Goal: Task Accomplishment & Management: Manage account settings

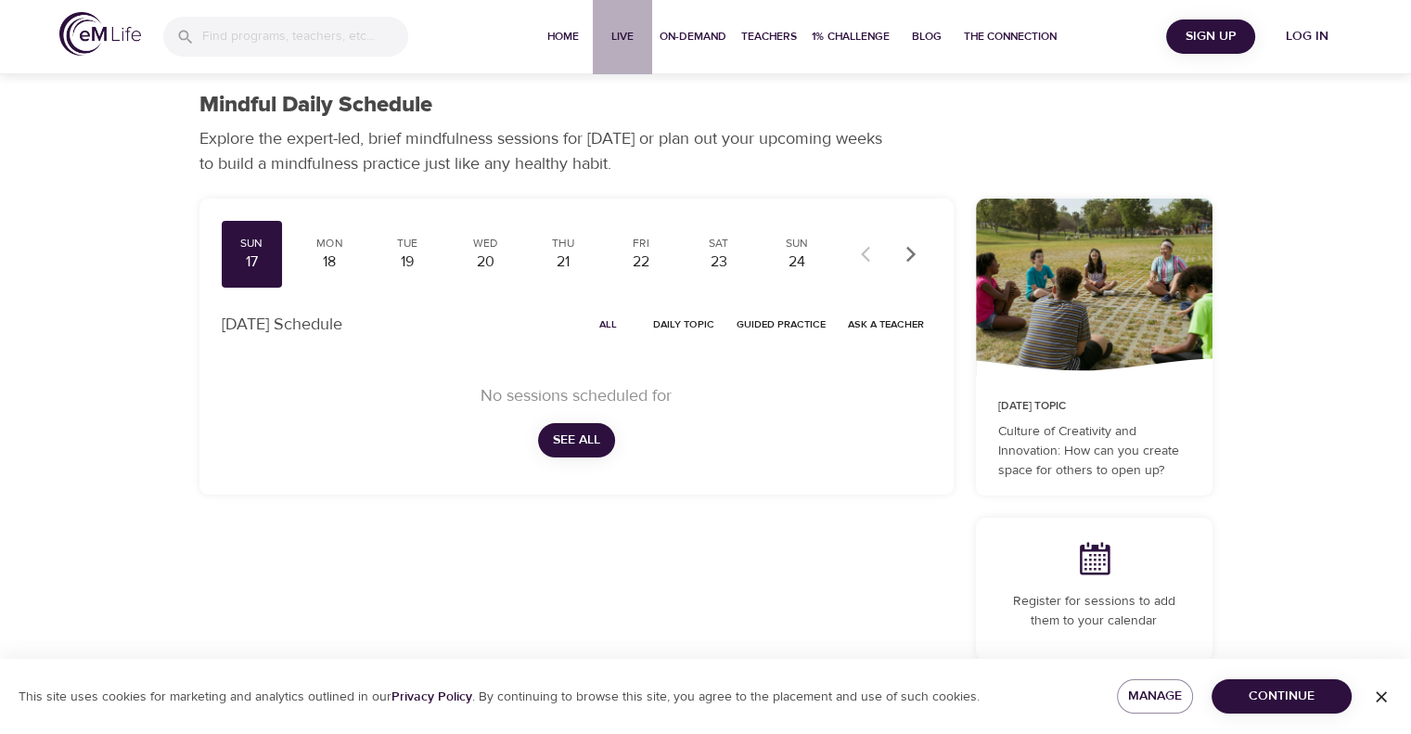
click at [620, 38] on span "Live" at bounding box center [622, 36] width 45 height 19
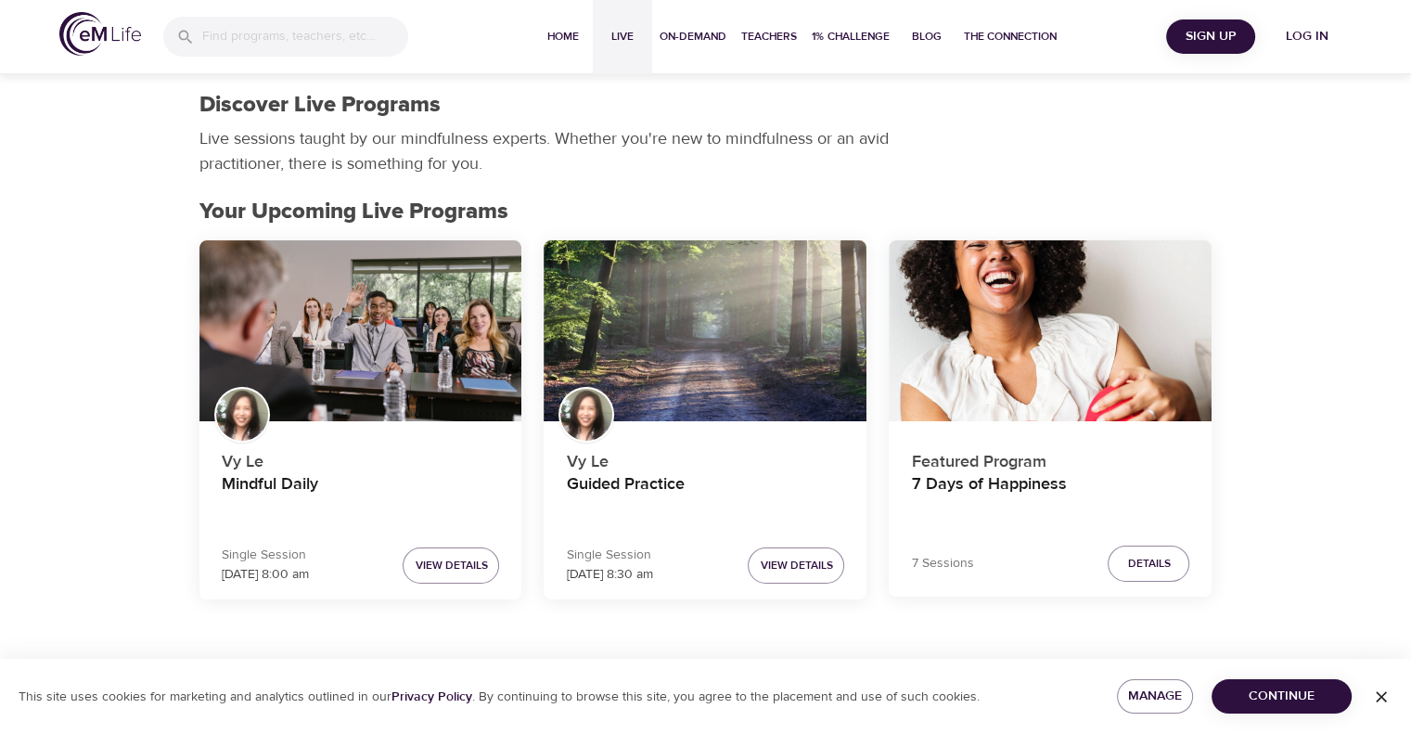
click at [1299, 38] on span "Log in" at bounding box center [1307, 36] width 74 height 23
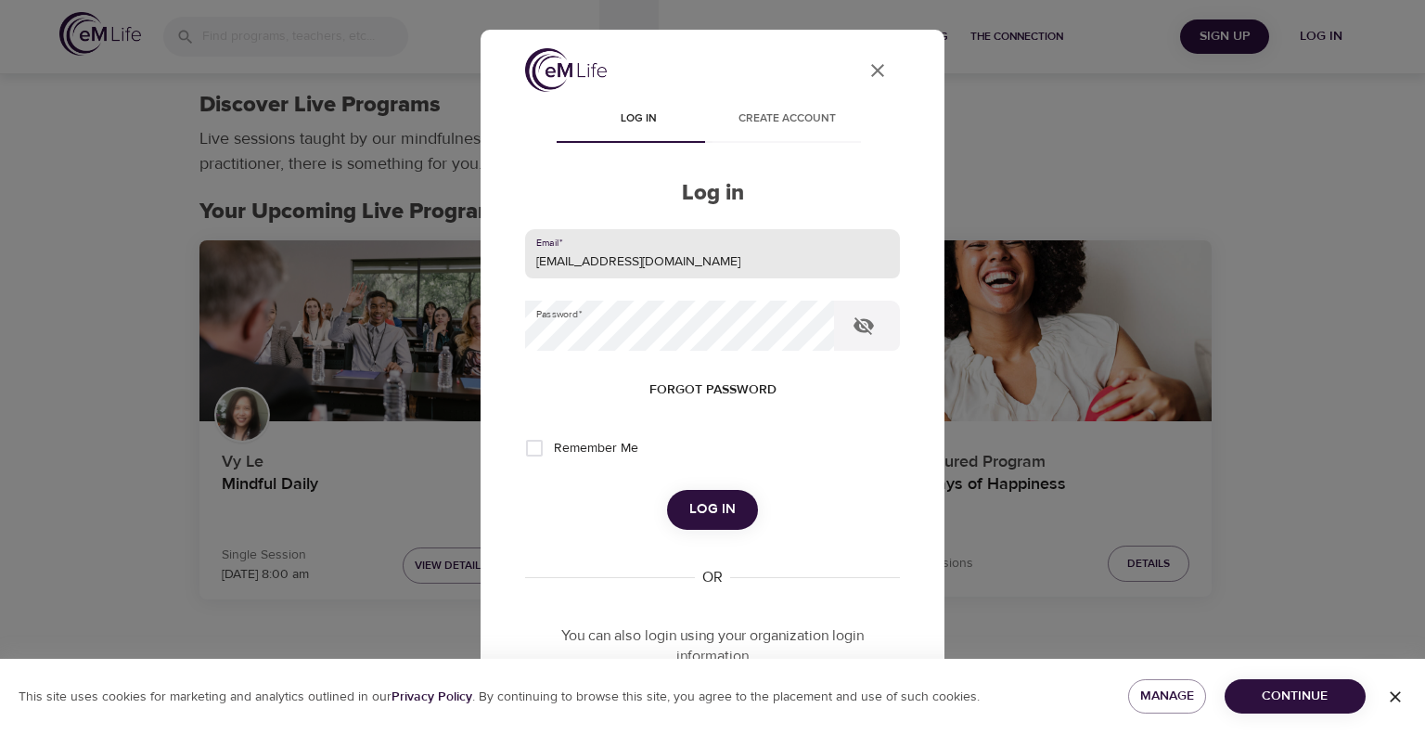
drag, startPoint x: 661, startPoint y: 255, endPoint x: 357, endPoint y: 306, distance: 308.5
click at [359, 305] on div "User Profile Log in Create account Log in Email   * [EMAIL_ADDRESS][DOMAIN_NAME…" at bounding box center [712, 367] width 1425 height 734
type input "[EMAIL_ADDRESS][PERSON_NAME][DOMAIN_NAME]"
drag, startPoint x: 531, startPoint y: 453, endPoint x: 539, endPoint y: 429, distance: 24.6
click at [531, 446] on input "Remember Me" at bounding box center [534, 448] width 39 height 39
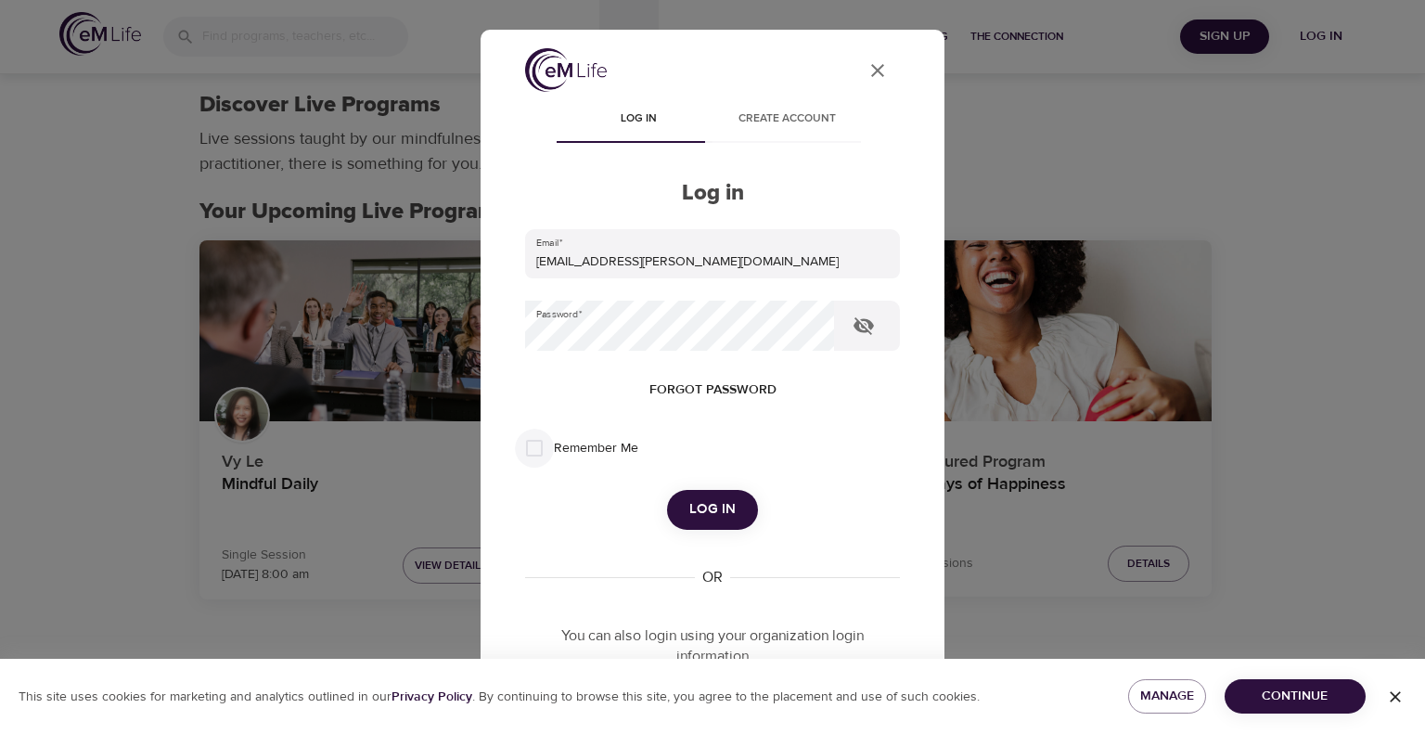
checkbox input "true"
click at [340, 372] on div "User Profile Log in Create account Log in Email   * [EMAIL_ADDRESS][PERSON_NAME…" at bounding box center [712, 367] width 1425 height 734
click at [713, 518] on span "Log in" at bounding box center [712, 509] width 46 height 24
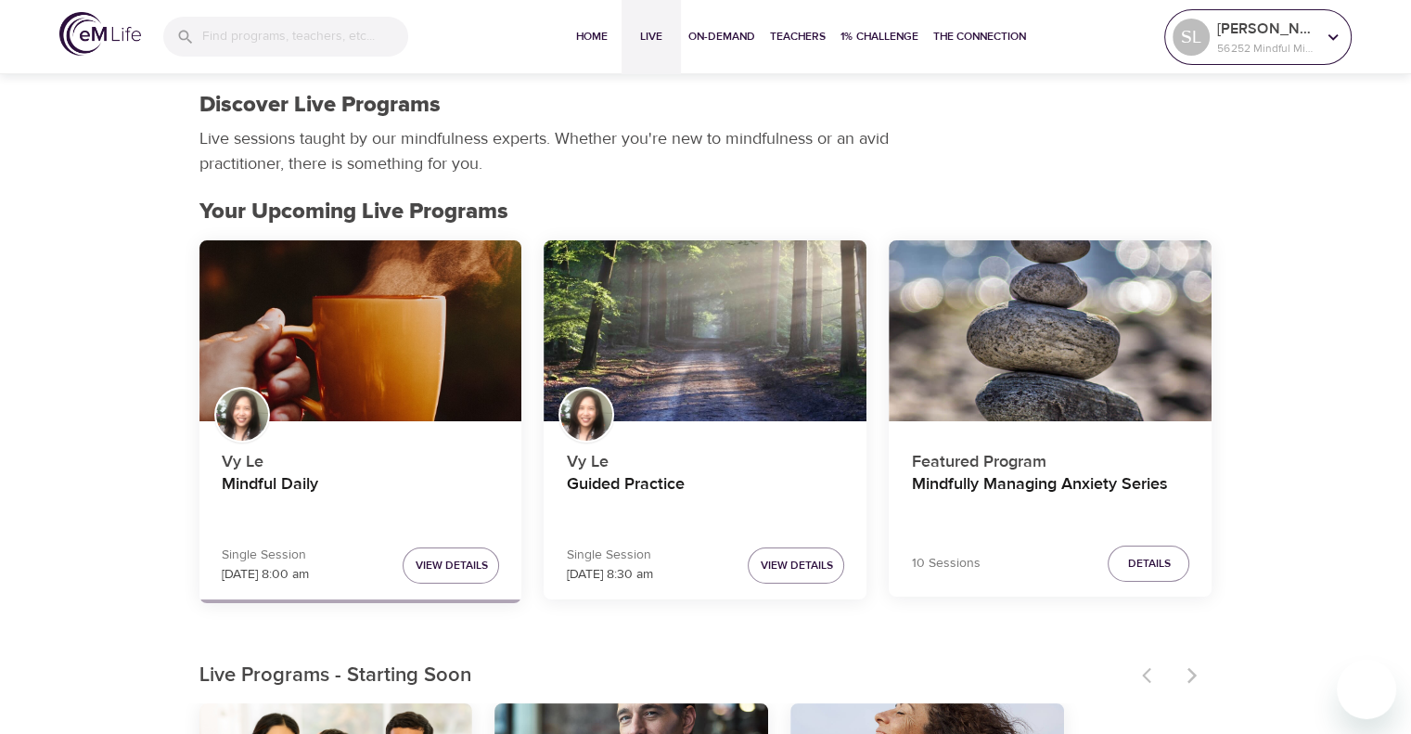
click at [1334, 36] on icon at bounding box center [1333, 36] width 10 height 6
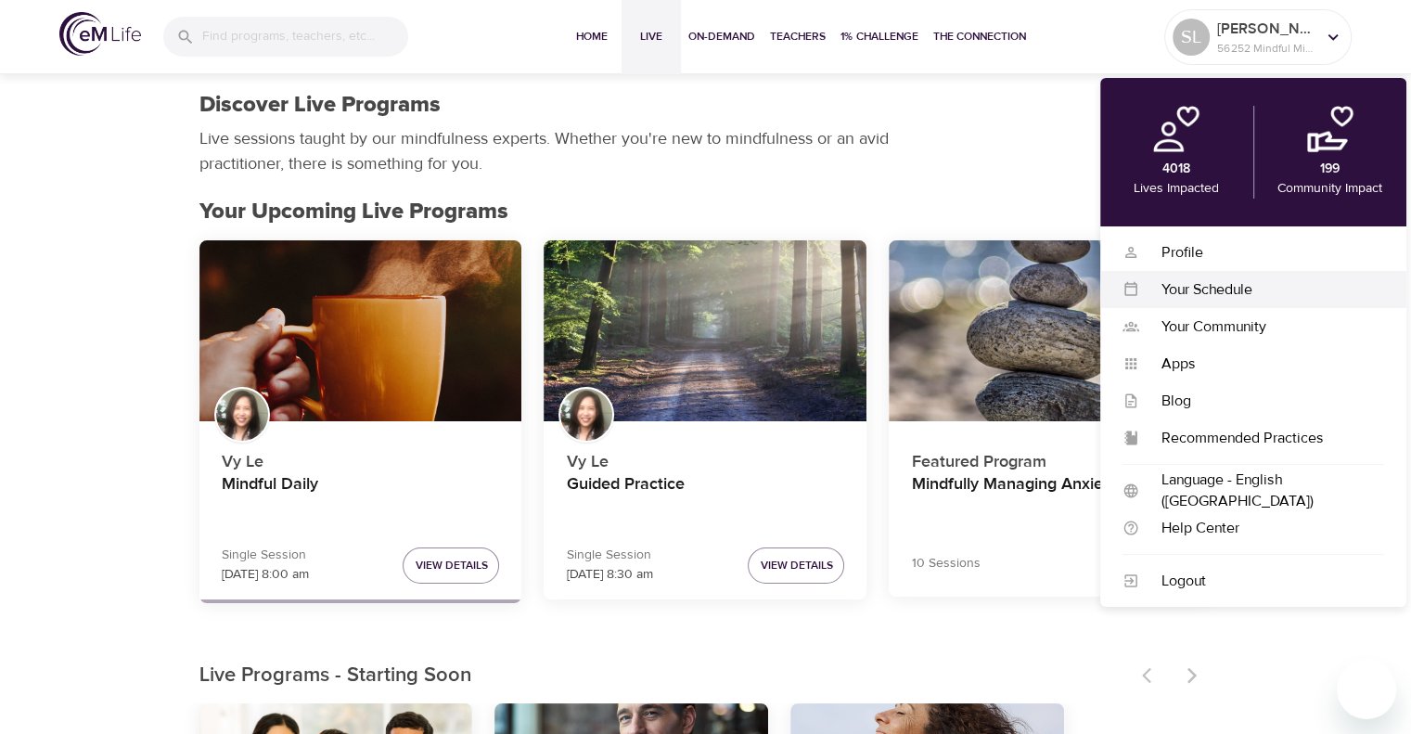
click at [1181, 294] on div "Your Schedule" at bounding box center [1261, 289] width 245 height 21
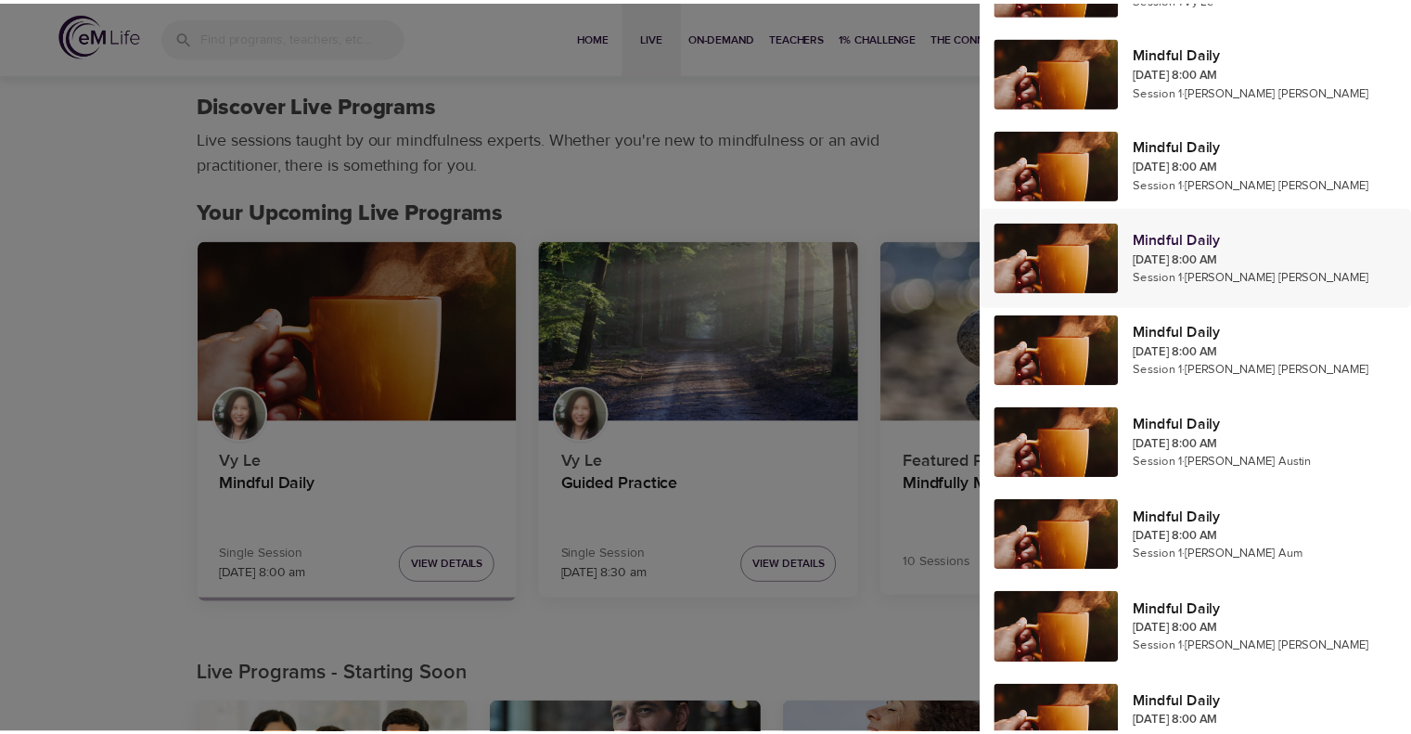
scroll to position [371, 0]
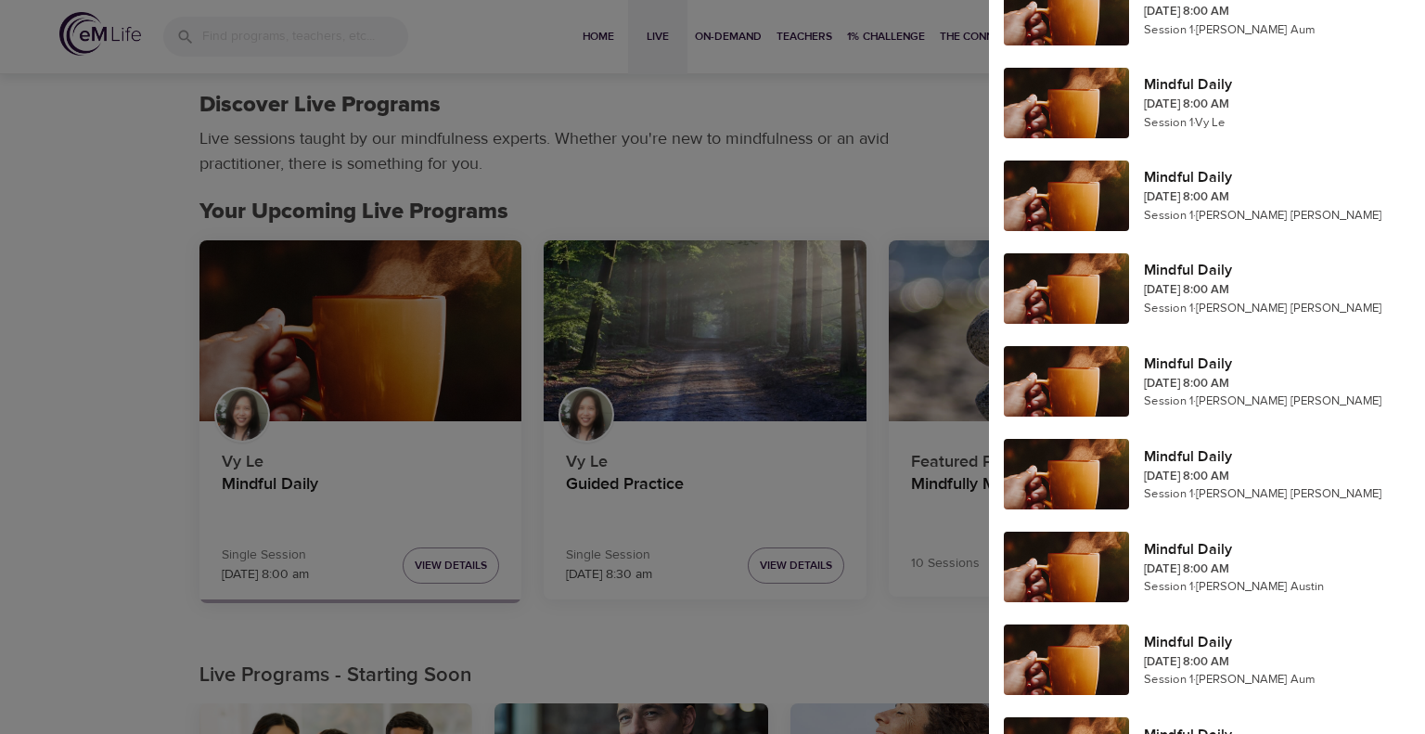
drag, startPoint x: 890, startPoint y: 98, endPoint x: 1056, endPoint y: 46, distance: 174.0
click at [891, 99] on div at bounding box center [712, 367] width 1425 height 734
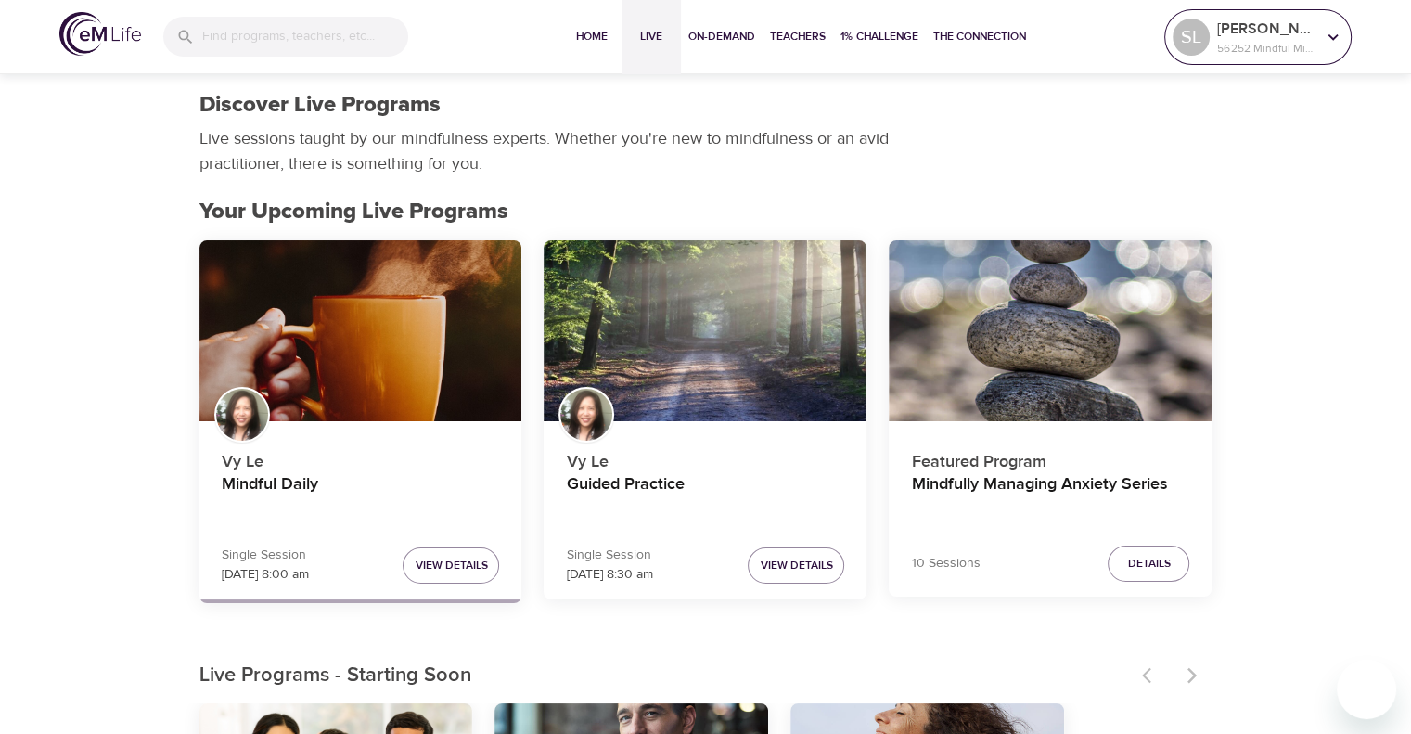
click at [1321, 31] on div at bounding box center [1333, 37] width 28 height 28
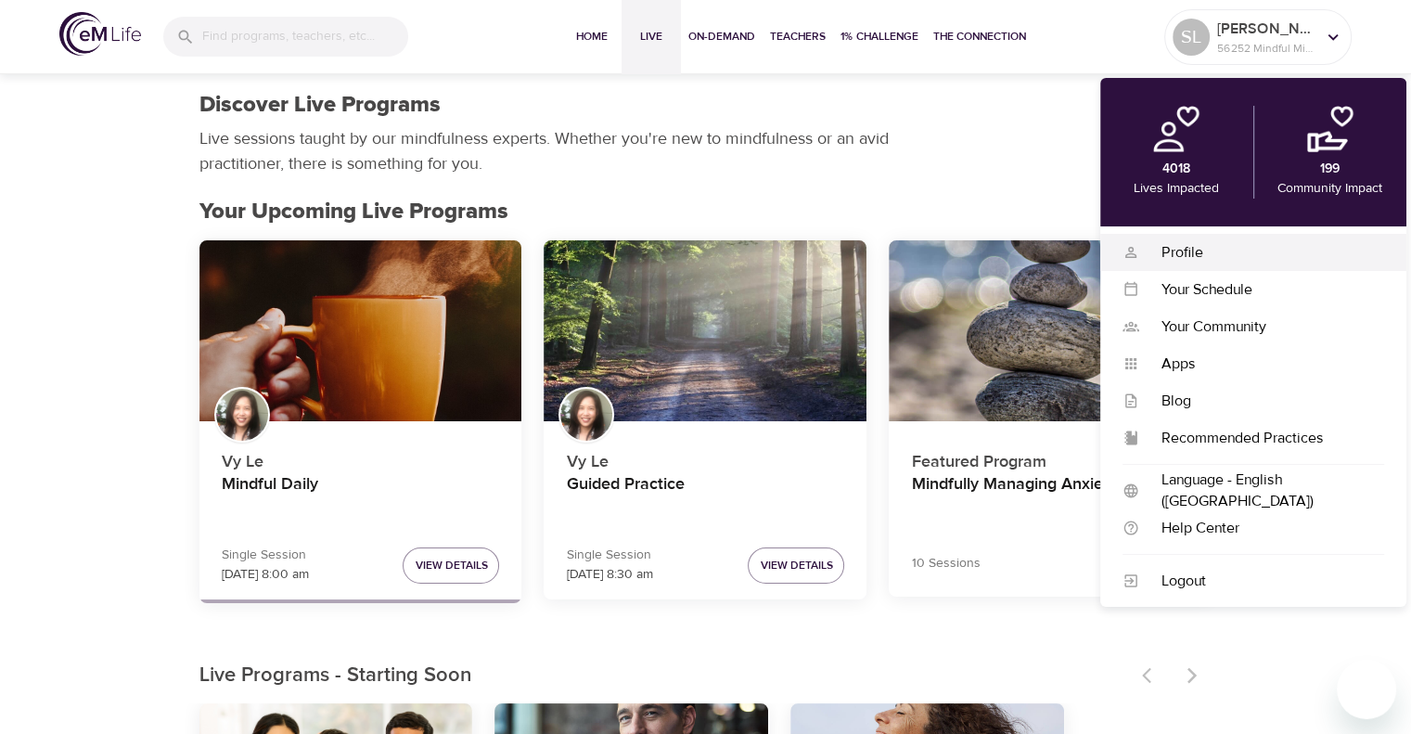
click at [1185, 251] on div "Profile" at bounding box center [1261, 252] width 245 height 21
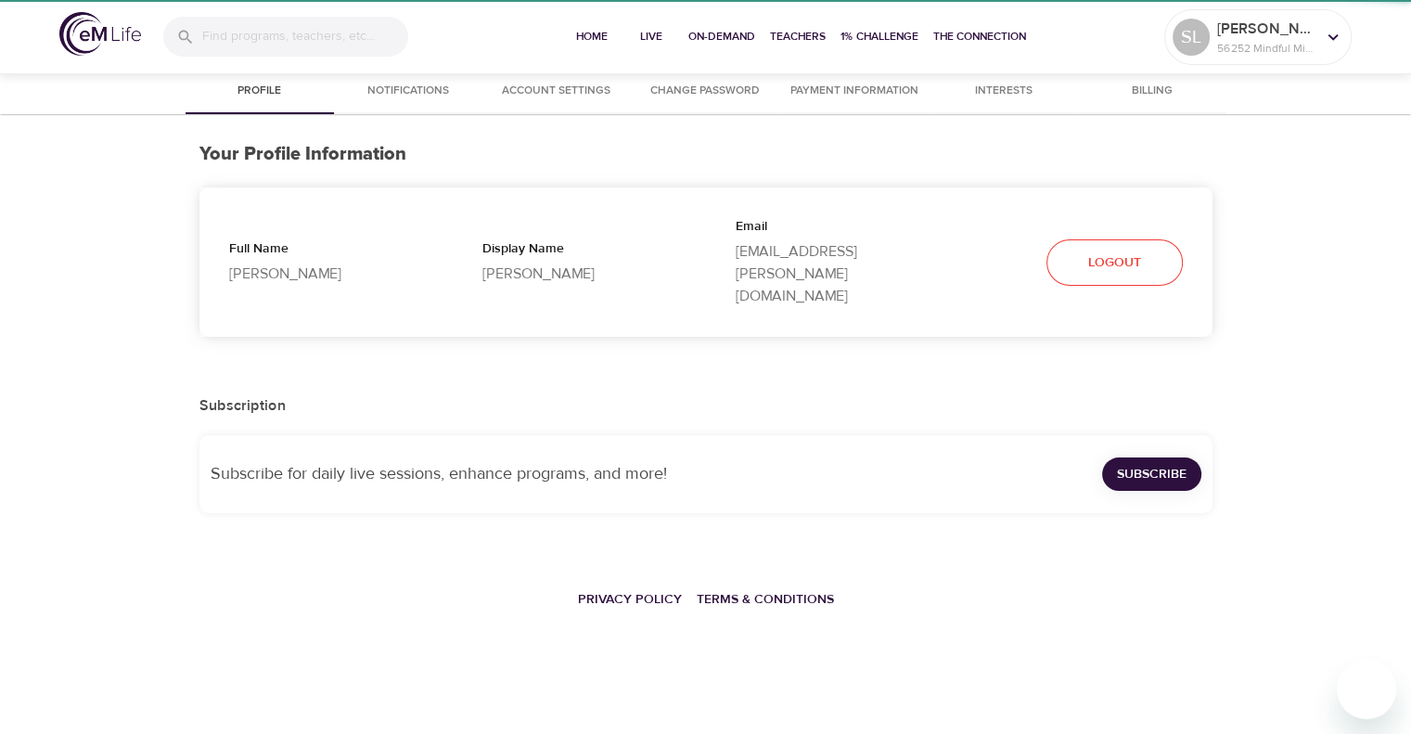
select select "10"
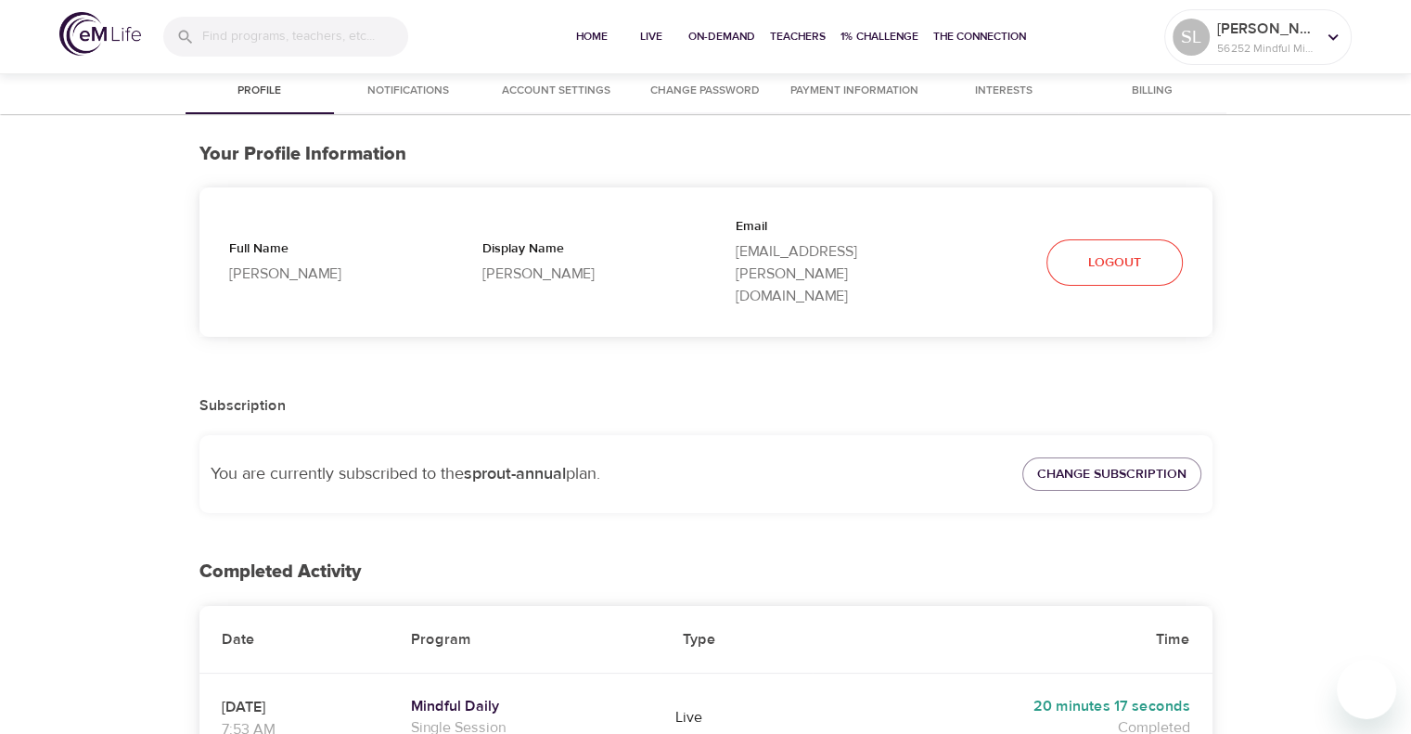
click at [404, 89] on span "Notifications" at bounding box center [408, 91] width 126 height 19
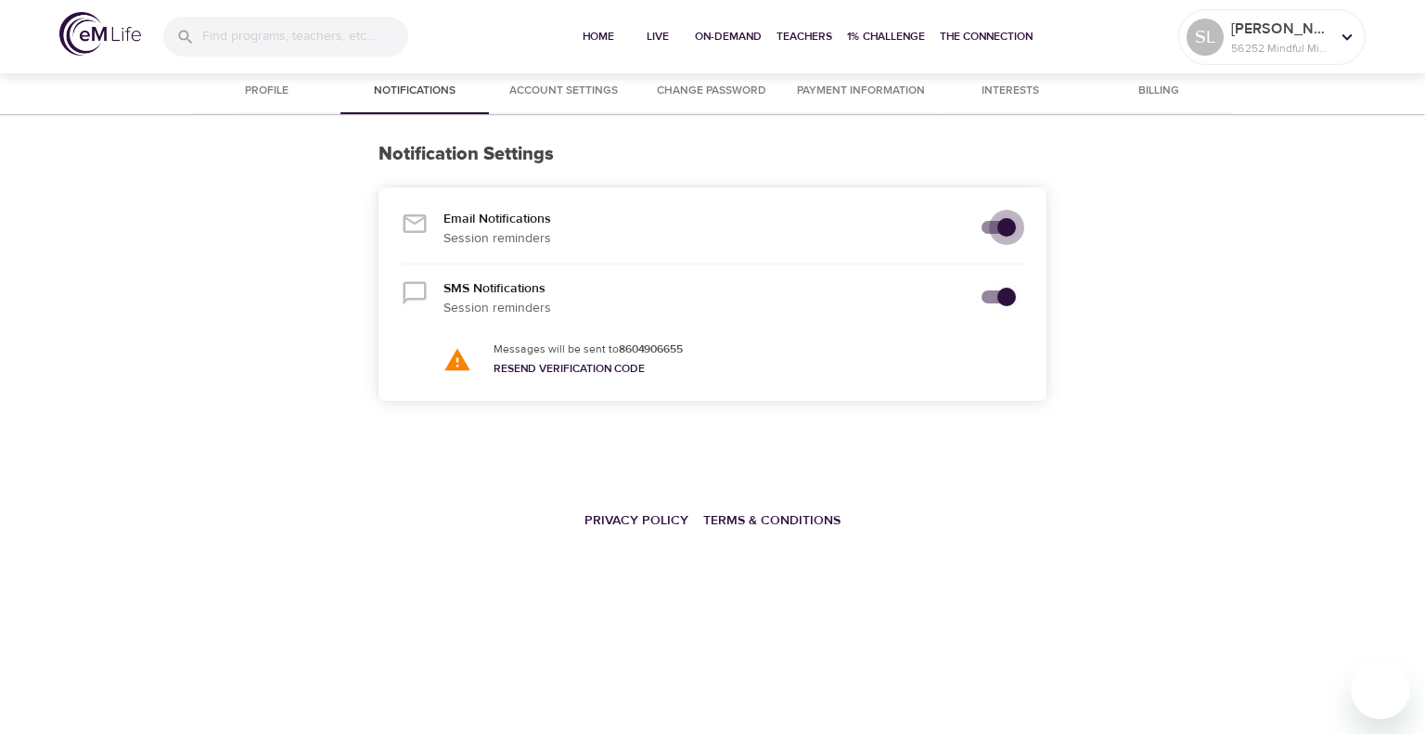
click at [998, 224] on input "secondary checkbox" at bounding box center [1007, 227] width 106 height 35
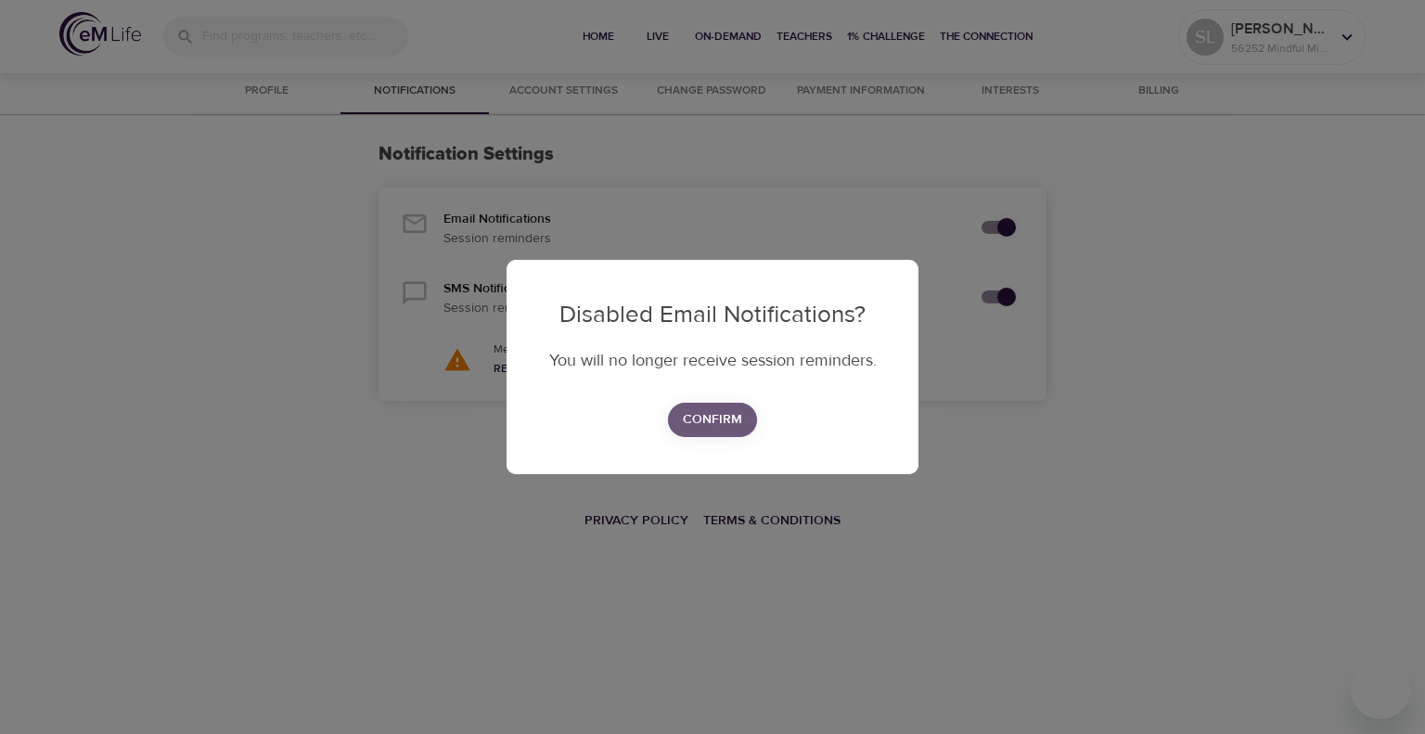
click at [707, 419] on span "Confirm" at bounding box center [712, 419] width 59 height 23
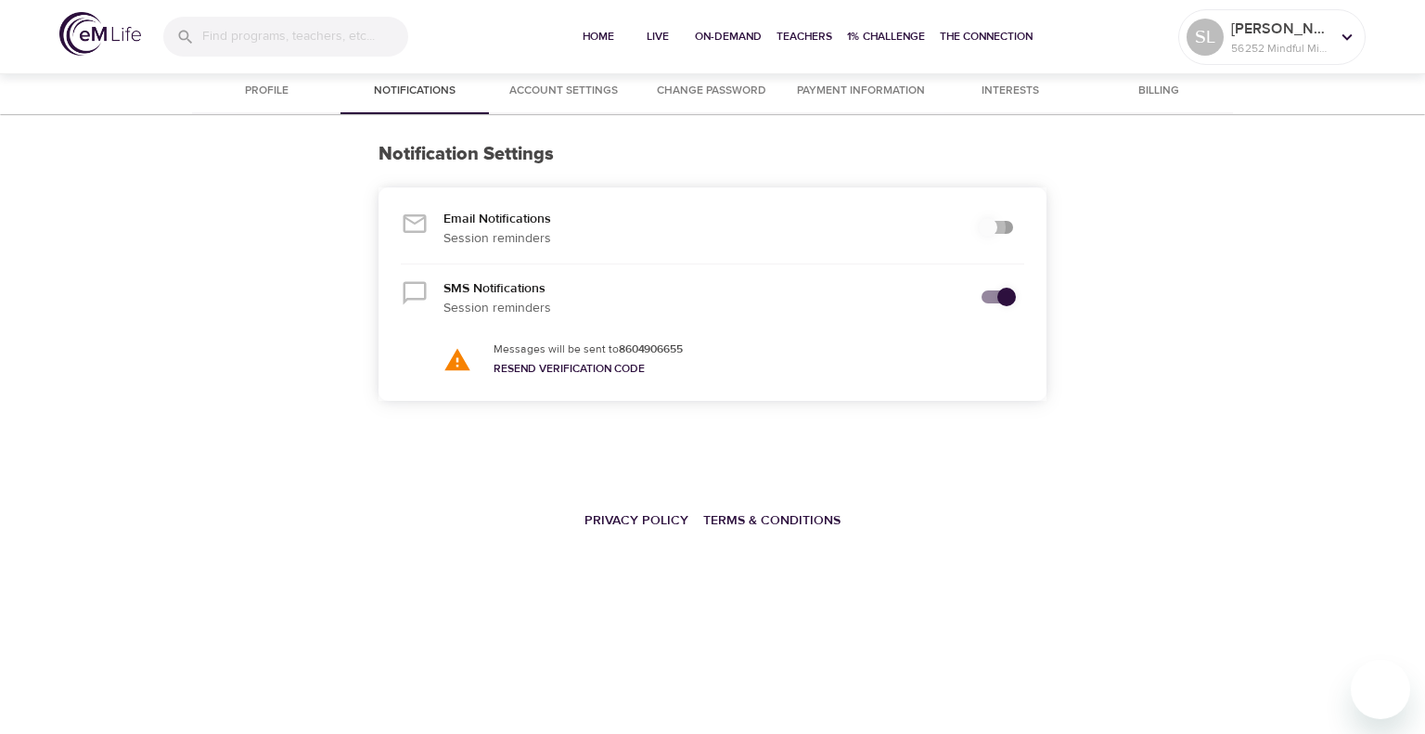
click at [989, 223] on input "secondary checkbox" at bounding box center [988, 227] width 106 height 35
checkbox input "true"
click at [1008, 292] on input "secondary checkbox" at bounding box center [1007, 296] width 106 height 35
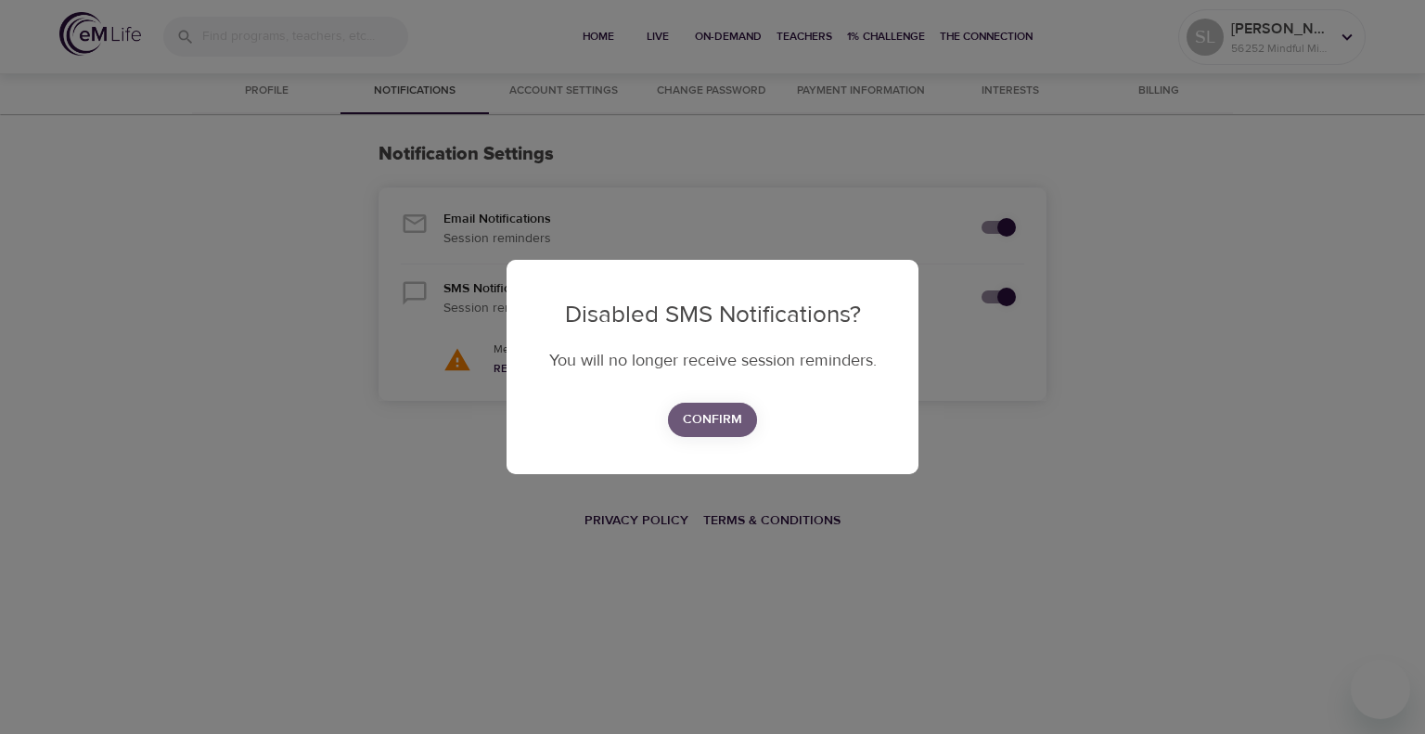
drag, startPoint x: 701, startPoint y: 417, endPoint x: 721, endPoint y: 391, distance: 31.7
click at [701, 415] on span "Confirm" at bounding box center [712, 419] width 59 height 23
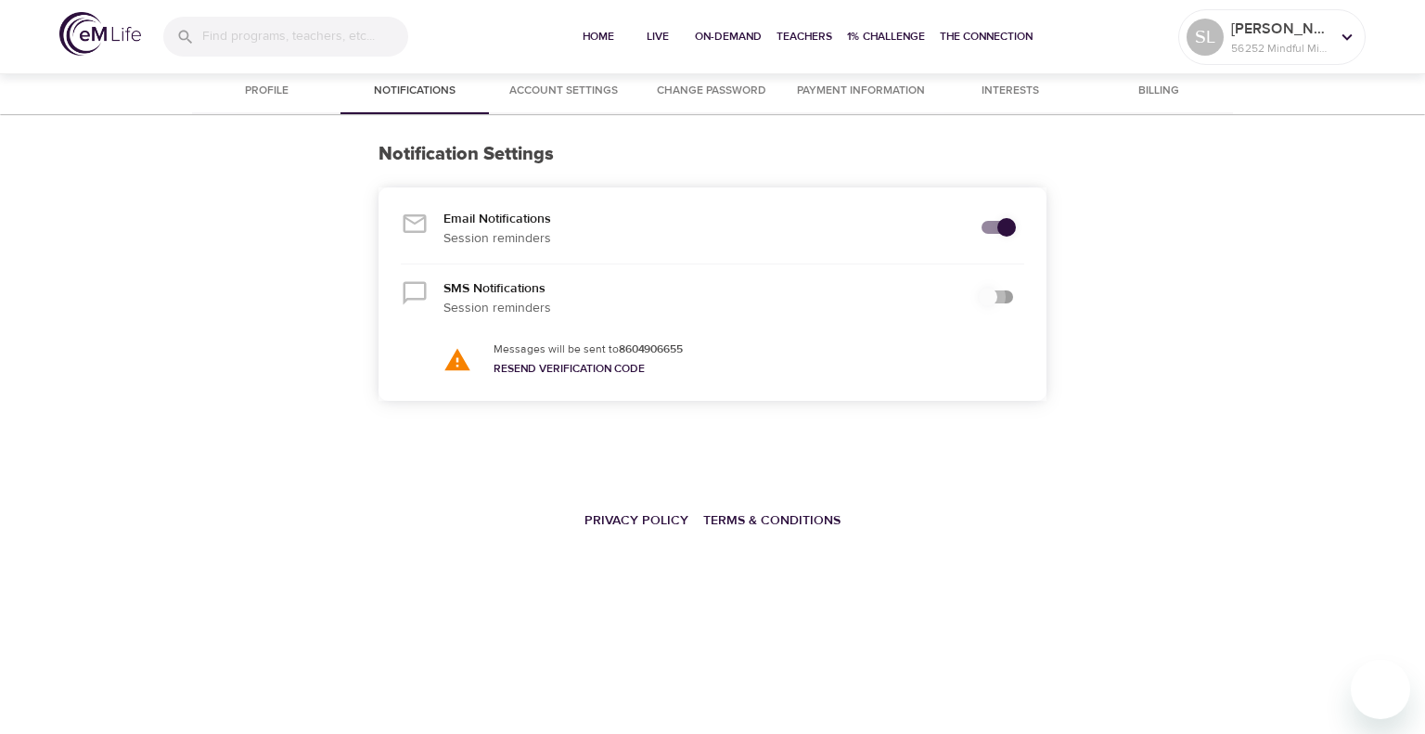
drag, startPoint x: 992, startPoint y: 287, endPoint x: 946, endPoint y: 322, distance: 57.5
click at [992, 288] on input "secondary checkbox" at bounding box center [988, 296] width 106 height 35
checkbox input "true"
click at [575, 373] on link "Resend Verification Code" at bounding box center [568, 368] width 151 height 15
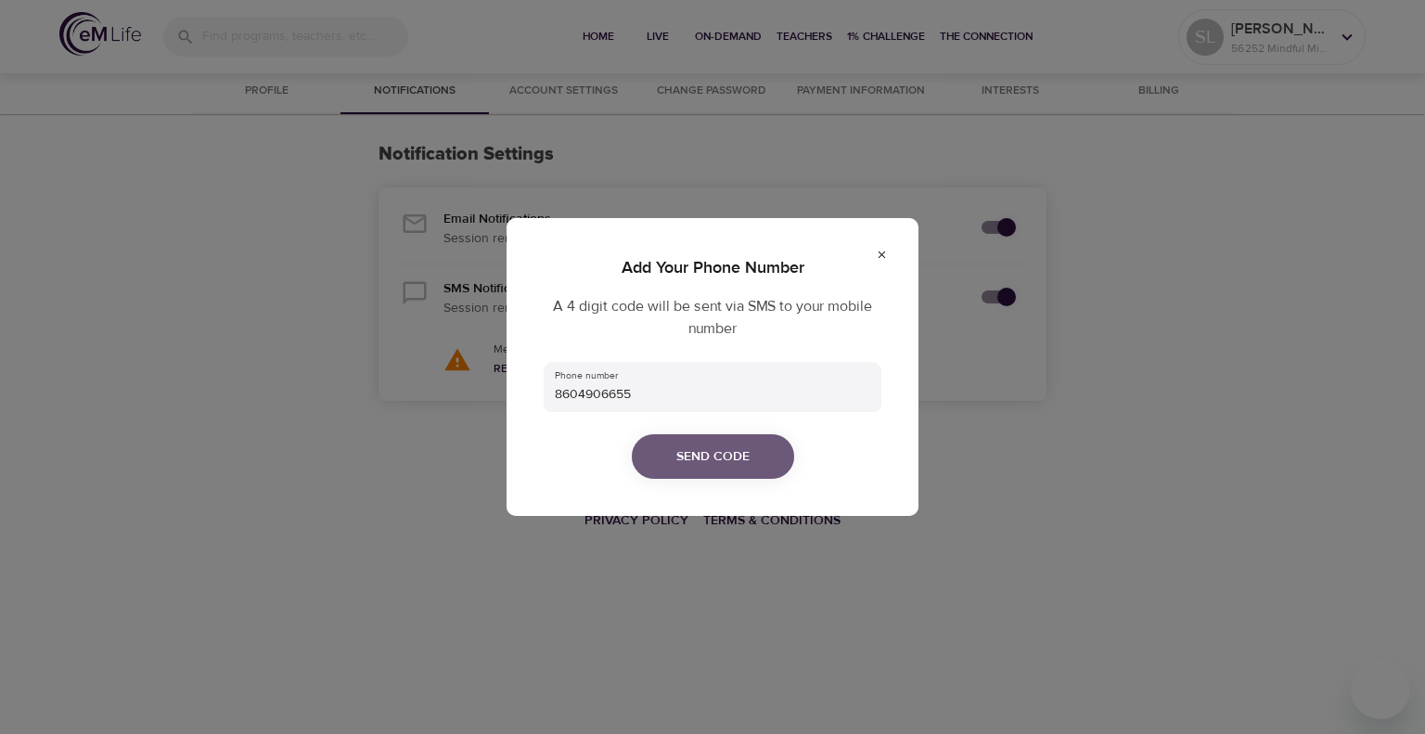
drag, startPoint x: 695, startPoint y: 465, endPoint x: 724, endPoint y: 452, distance: 31.6
click at [696, 465] on span "Send Code" at bounding box center [712, 456] width 73 height 23
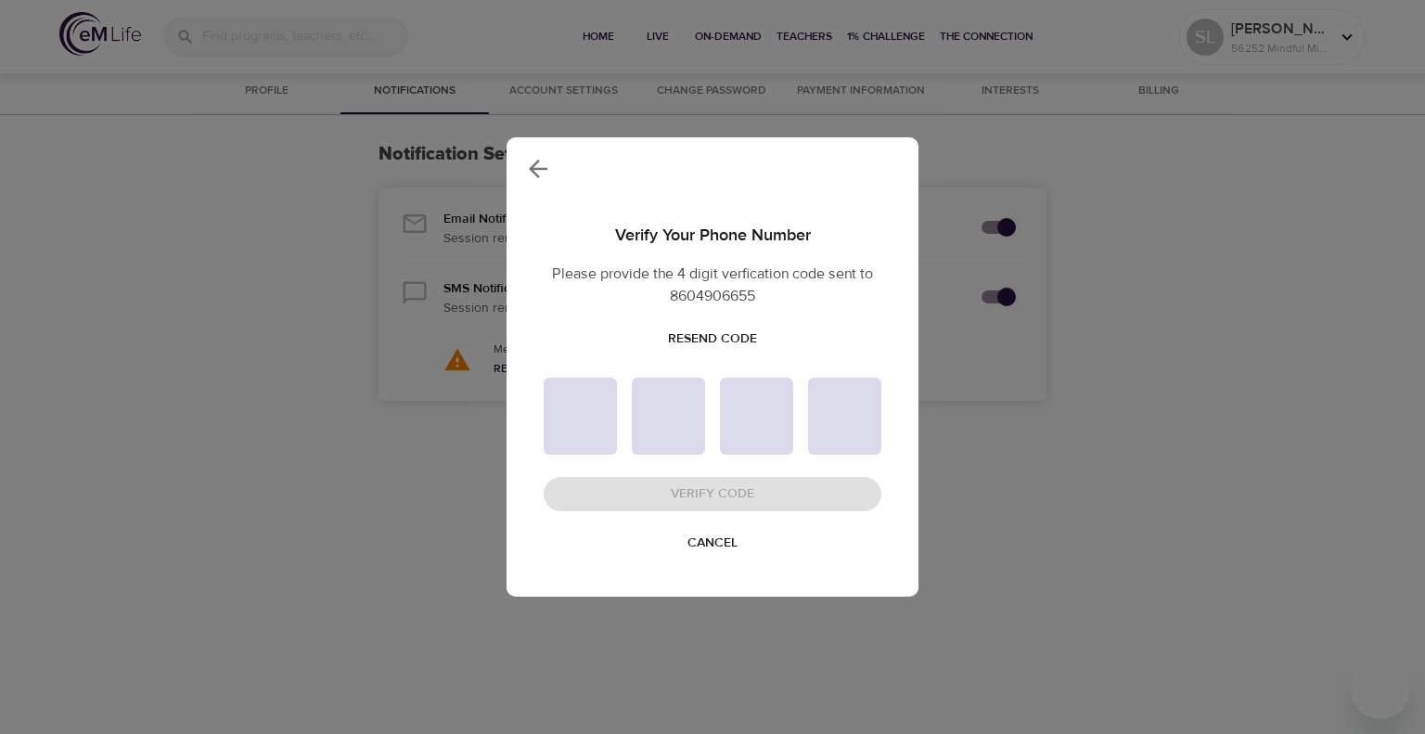
click at [538, 167] on icon "button" at bounding box center [538, 169] width 19 height 19
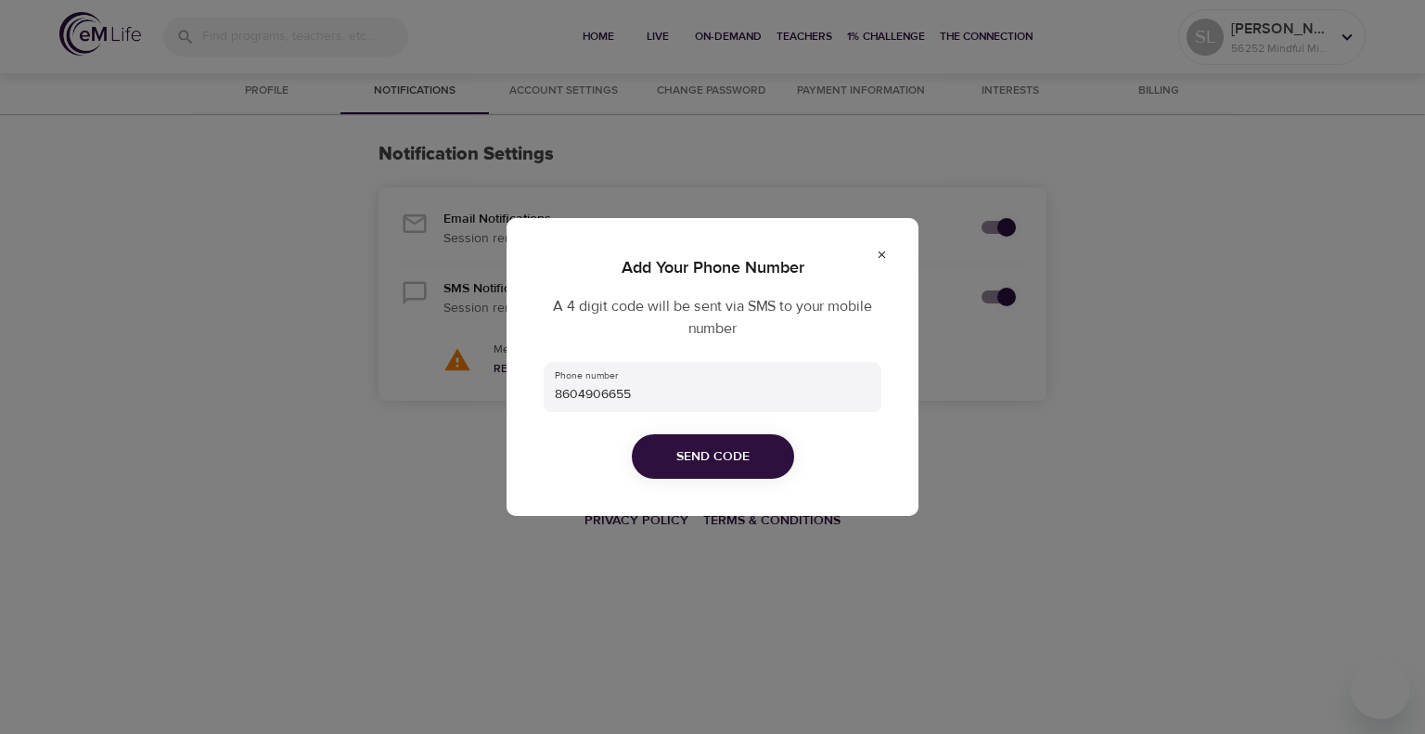
click at [888, 255] on div "Add Your Phone Number A 4 digit code will be sent via SMS to your mobile number…" at bounding box center [712, 367] width 412 height 298
click at [878, 251] on icon at bounding box center [882, 255] width 12 height 12
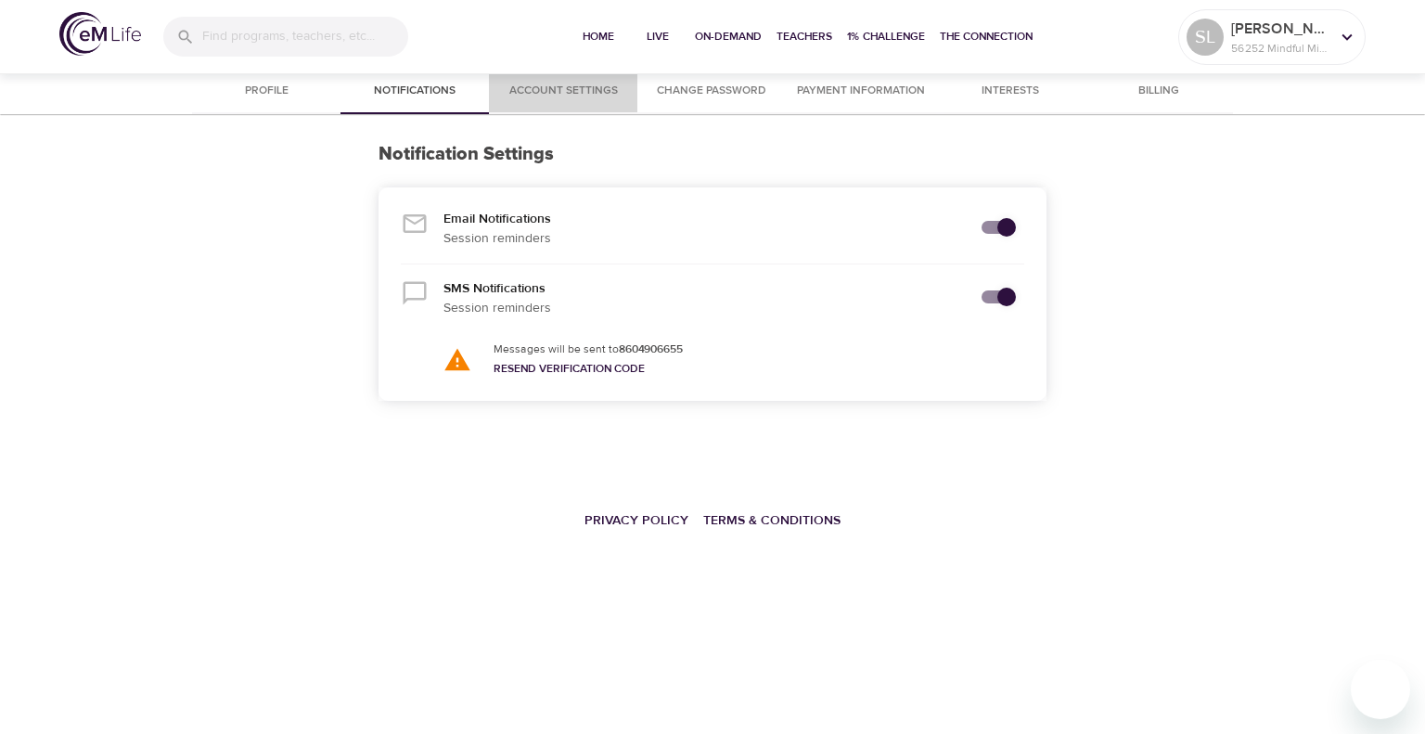
click at [611, 88] on span "Account Settings" at bounding box center [563, 91] width 126 height 19
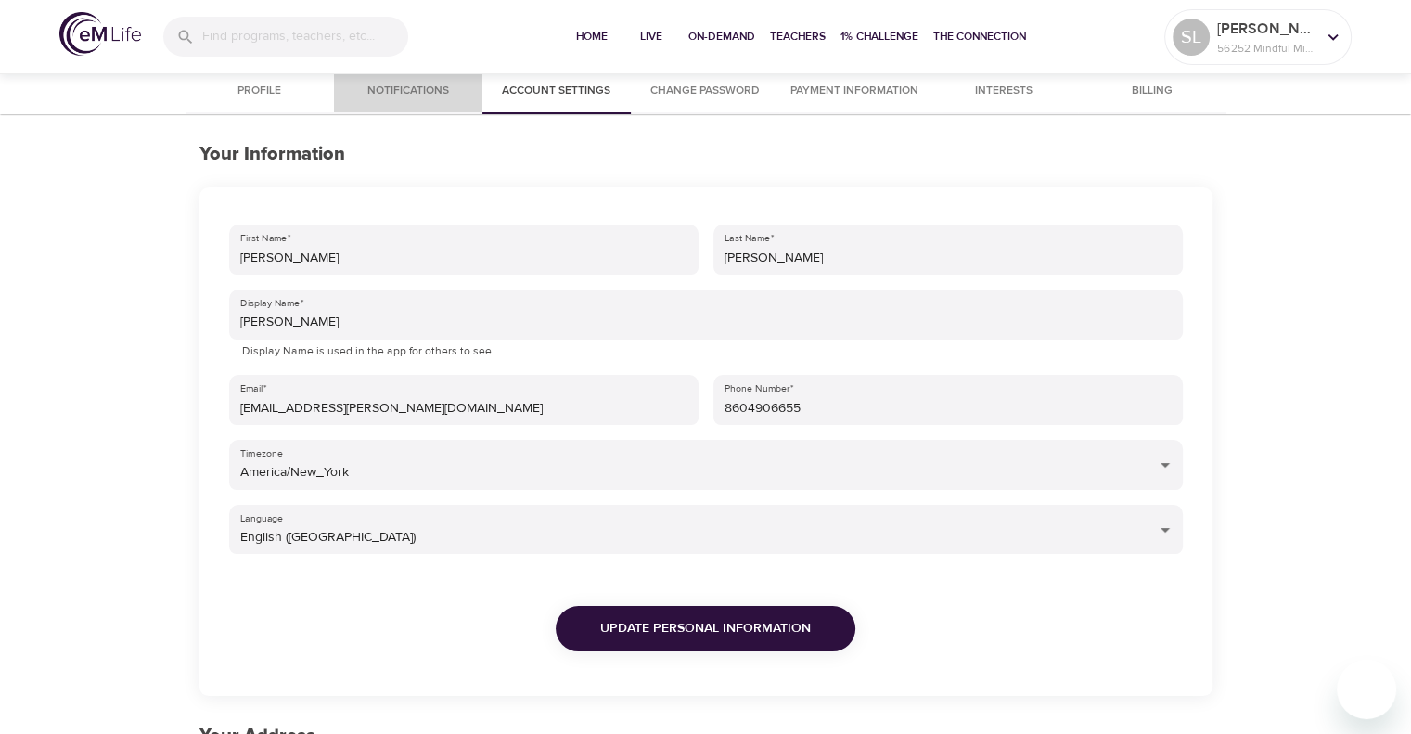
click at [397, 91] on span "Notifications" at bounding box center [408, 91] width 126 height 19
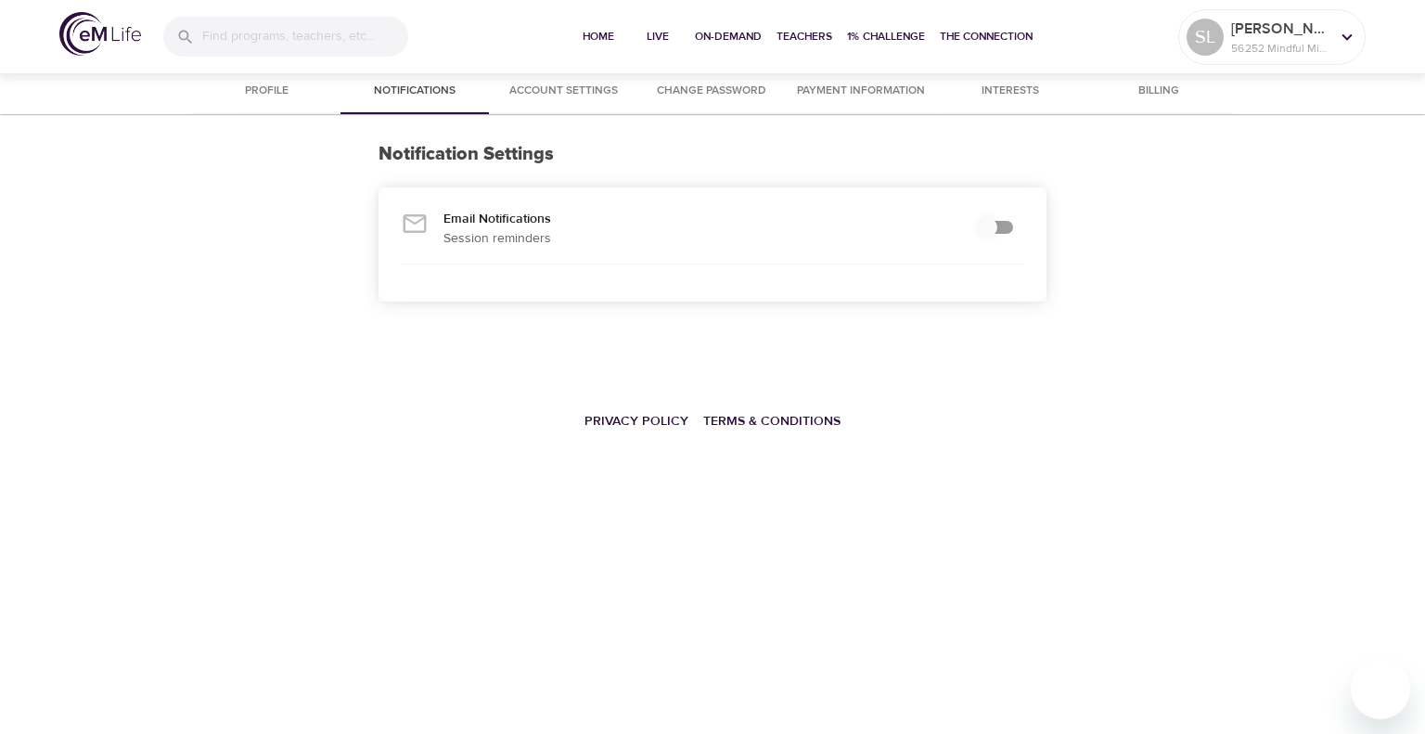
checkbox input "true"
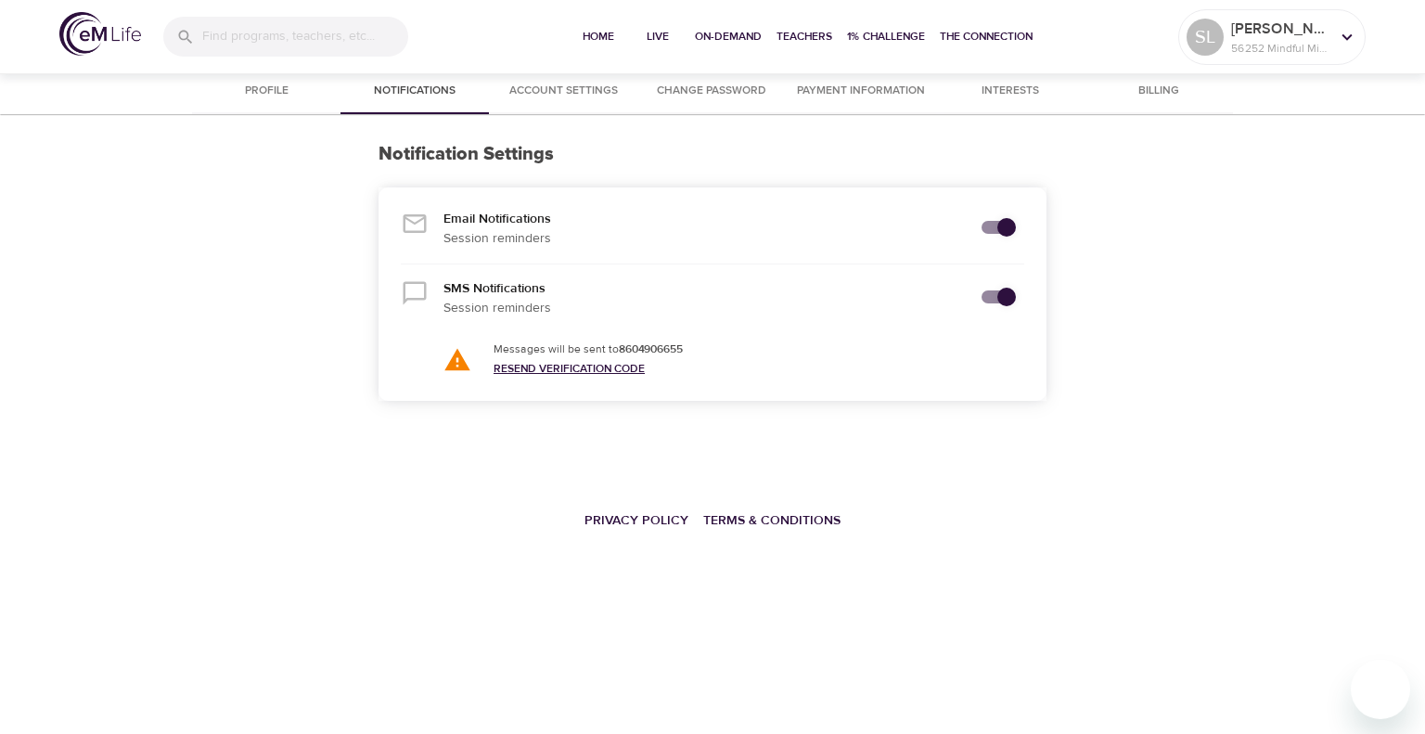
click at [514, 368] on link "Resend Verification Code" at bounding box center [568, 368] width 151 height 15
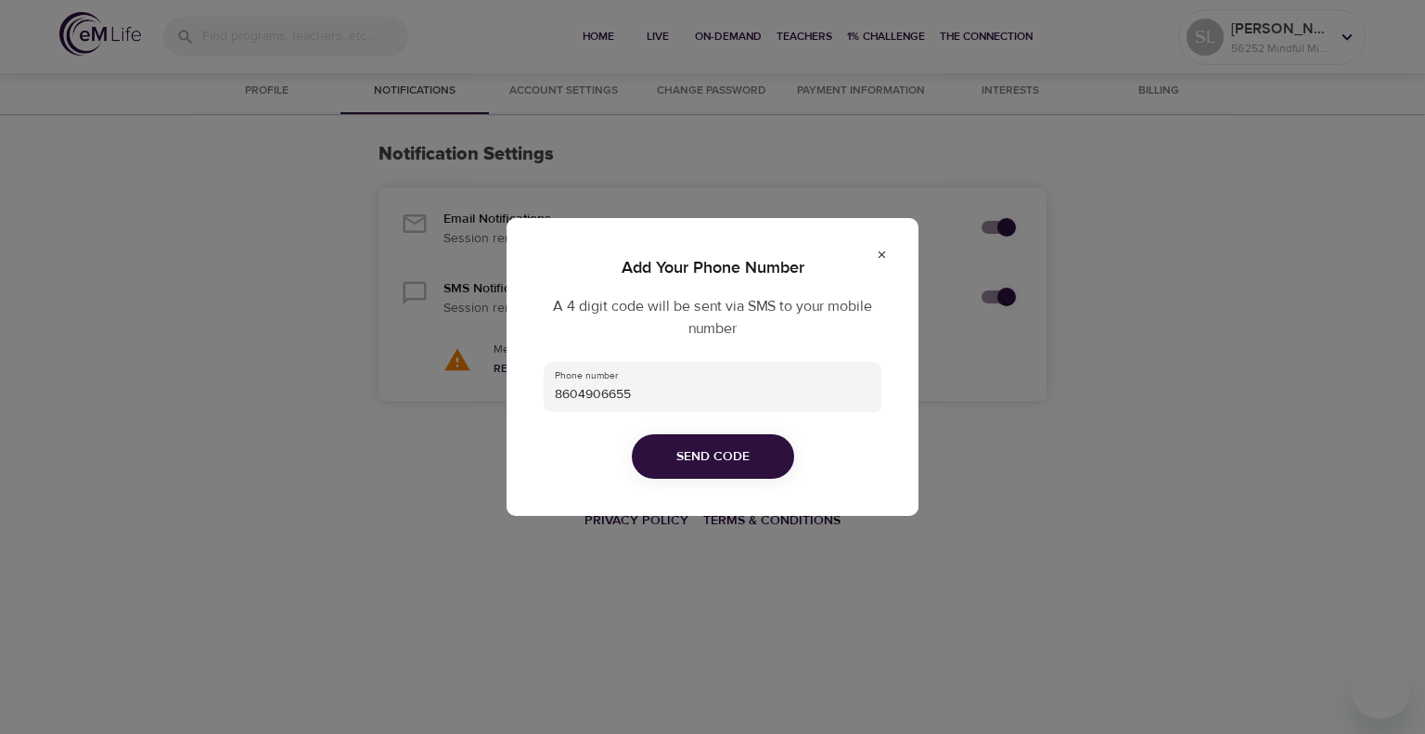
click at [705, 452] on span "Send Code" at bounding box center [712, 456] width 73 height 23
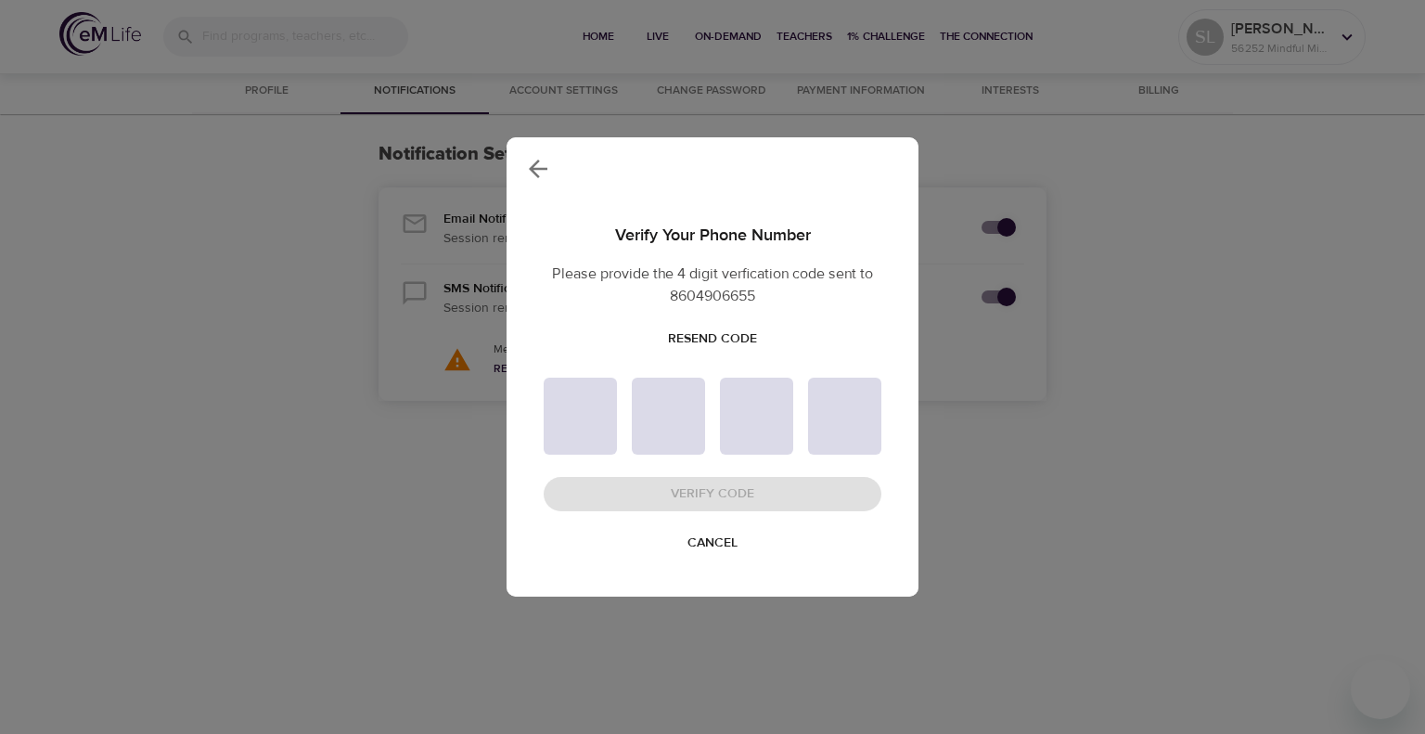
click at [699, 337] on span "Resend Code" at bounding box center [712, 338] width 89 height 23
click at [707, 543] on span "Cancel" at bounding box center [712, 543] width 50 height 23
